Goal: Use online tool/utility

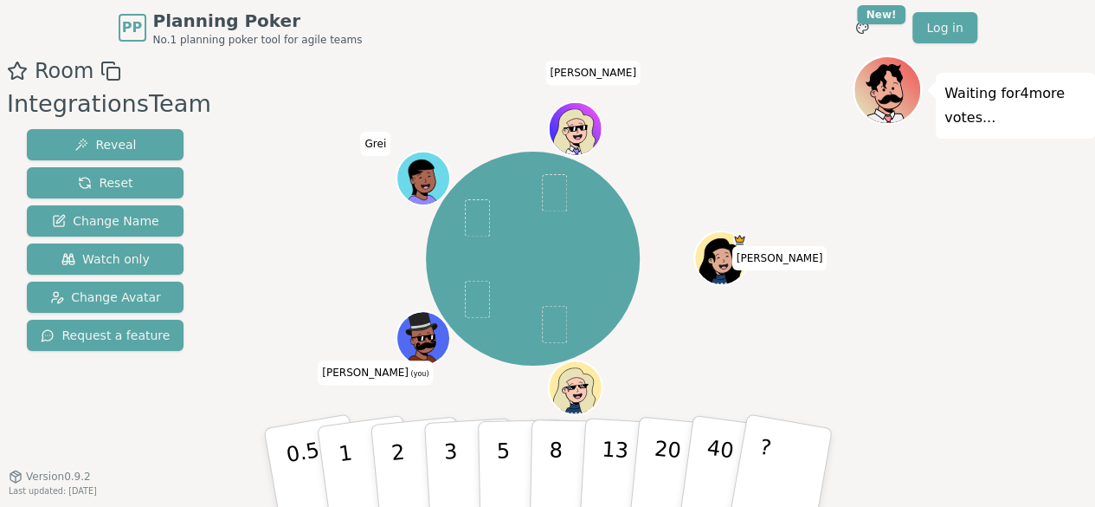
click at [417, 333] on icon at bounding box center [421, 324] width 52 height 24
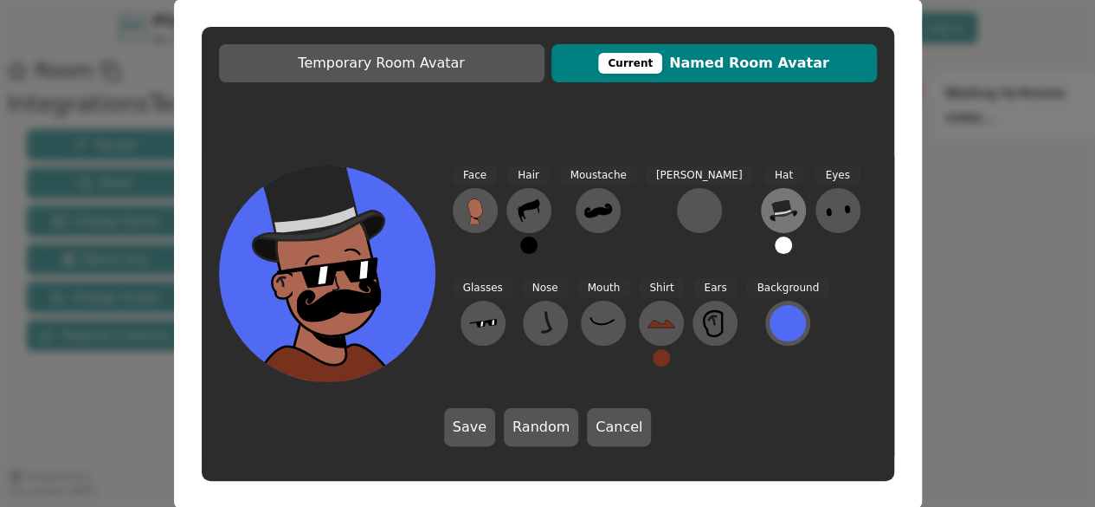
click at [770, 216] on icon at bounding box center [784, 211] width 28 height 28
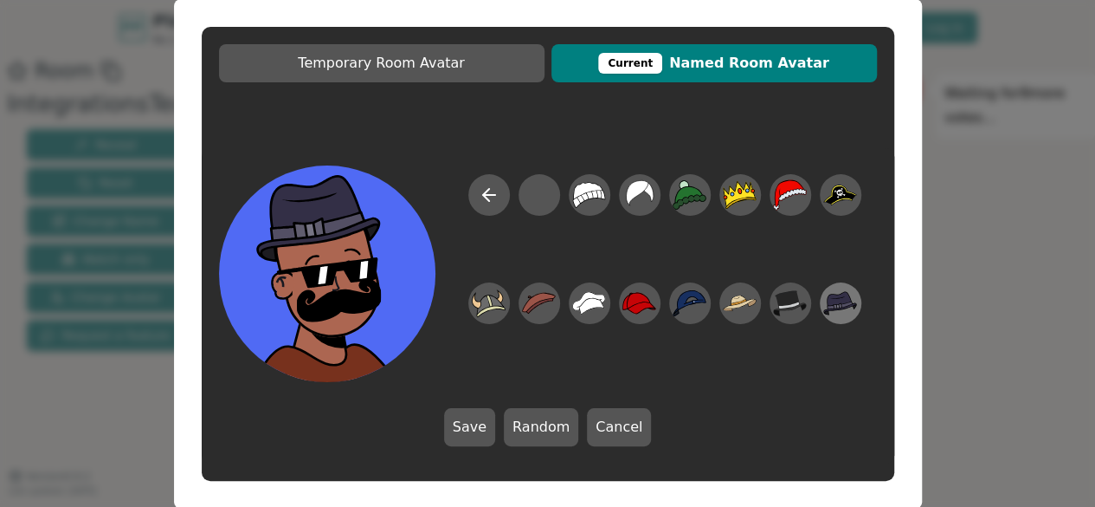
click at [838, 301] on icon at bounding box center [840, 298] width 24 height 14
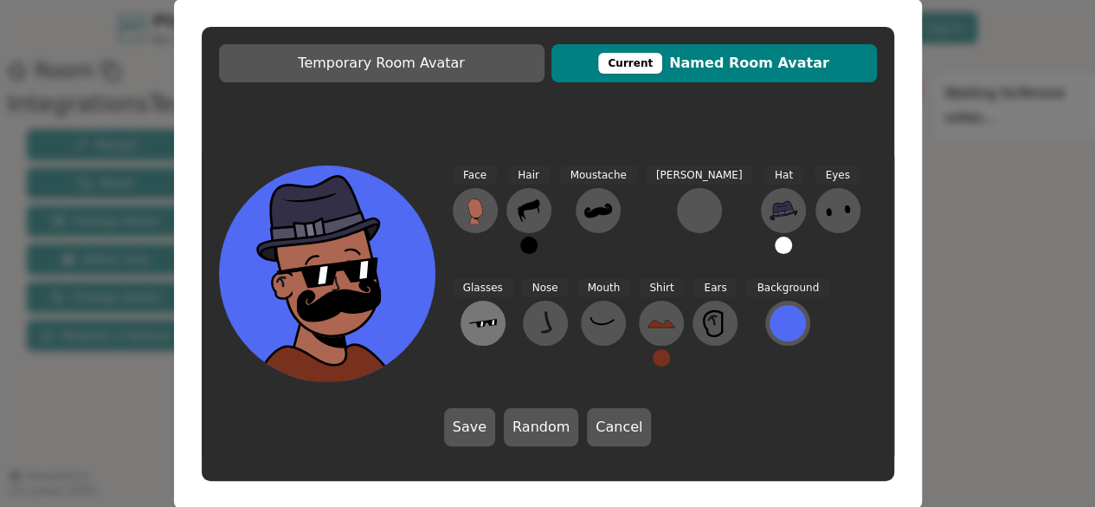
click at [497, 319] on icon at bounding box center [483, 323] width 28 height 9
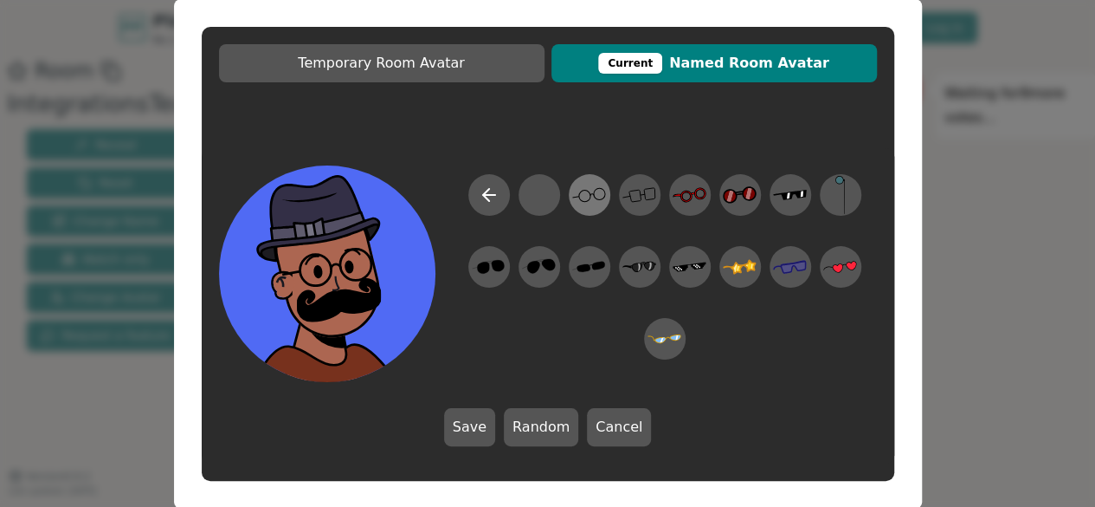
click at [589, 193] on icon at bounding box center [589, 194] width 34 height 39
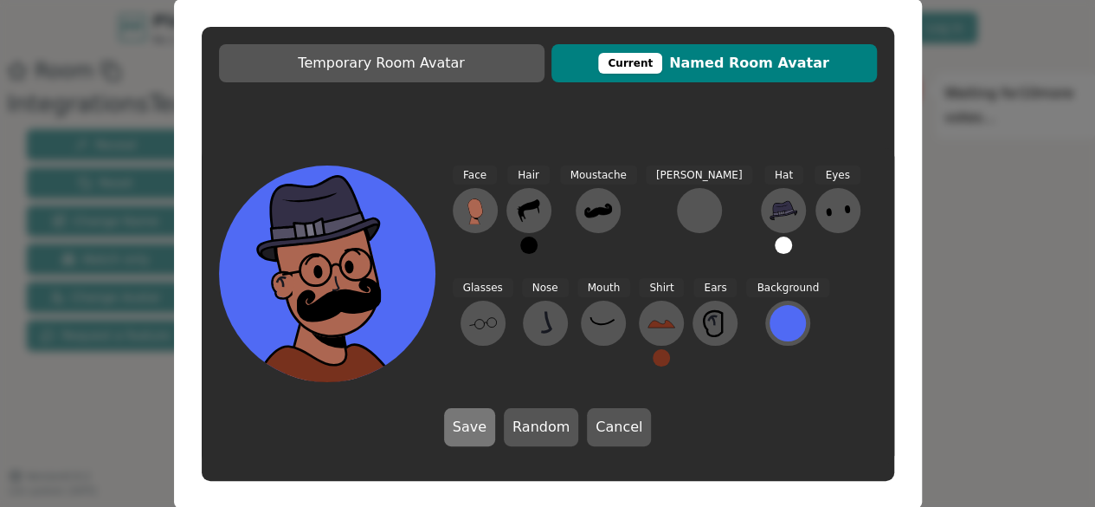
click at [462, 437] on button "Save" at bounding box center [469, 427] width 51 height 38
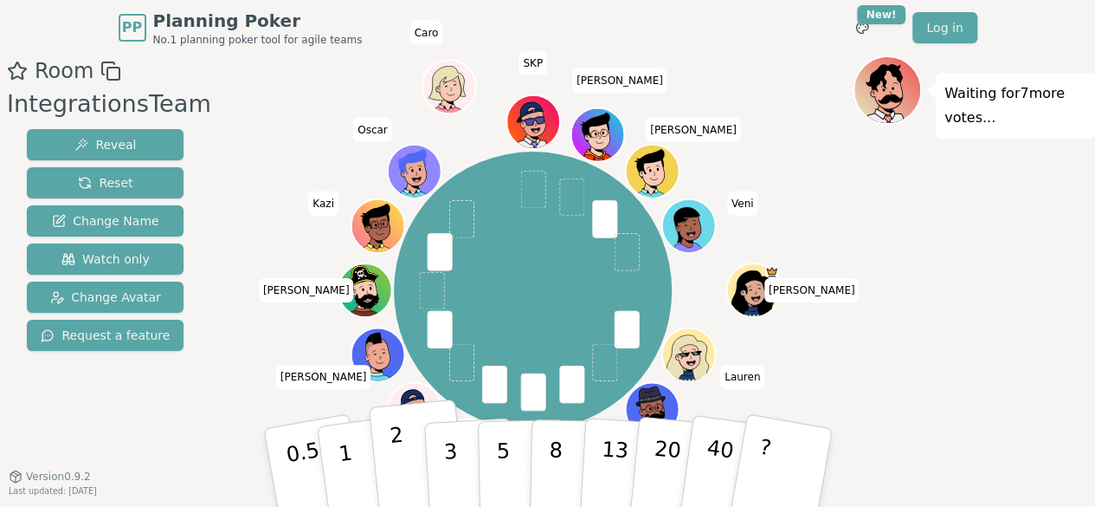
click at [405, 456] on button "2" at bounding box center [417, 468] width 99 height 138
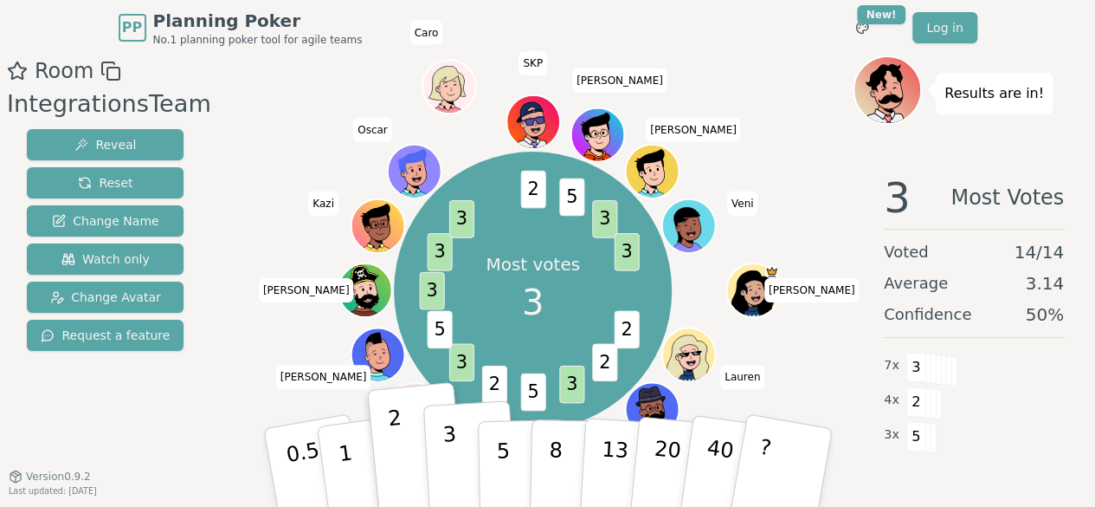
click at [460, 464] on button "3" at bounding box center [470, 467] width 94 height 135
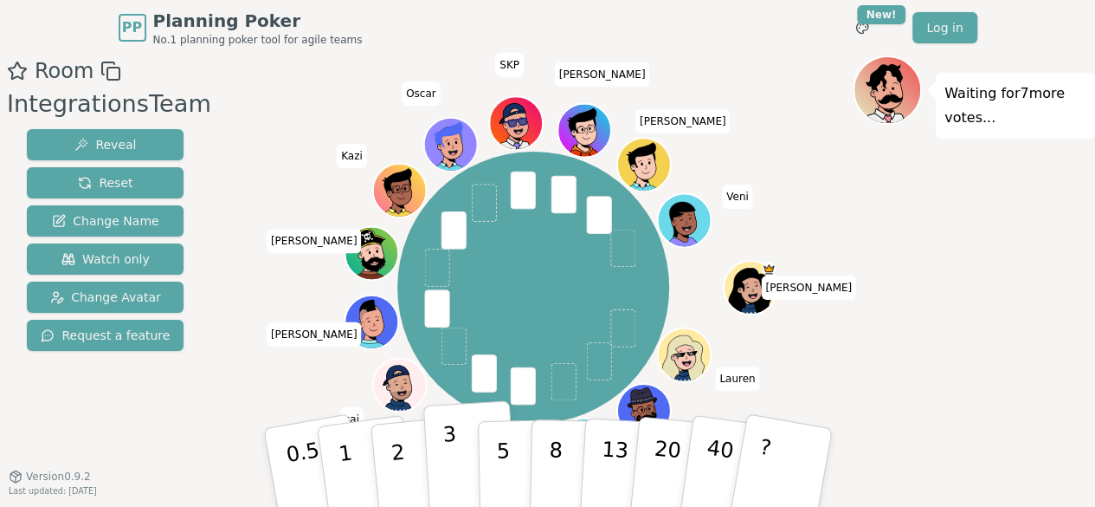
click at [455, 457] on button "3" at bounding box center [470, 467] width 94 height 135
